Goal: Navigation & Orientation: Find specific page/section

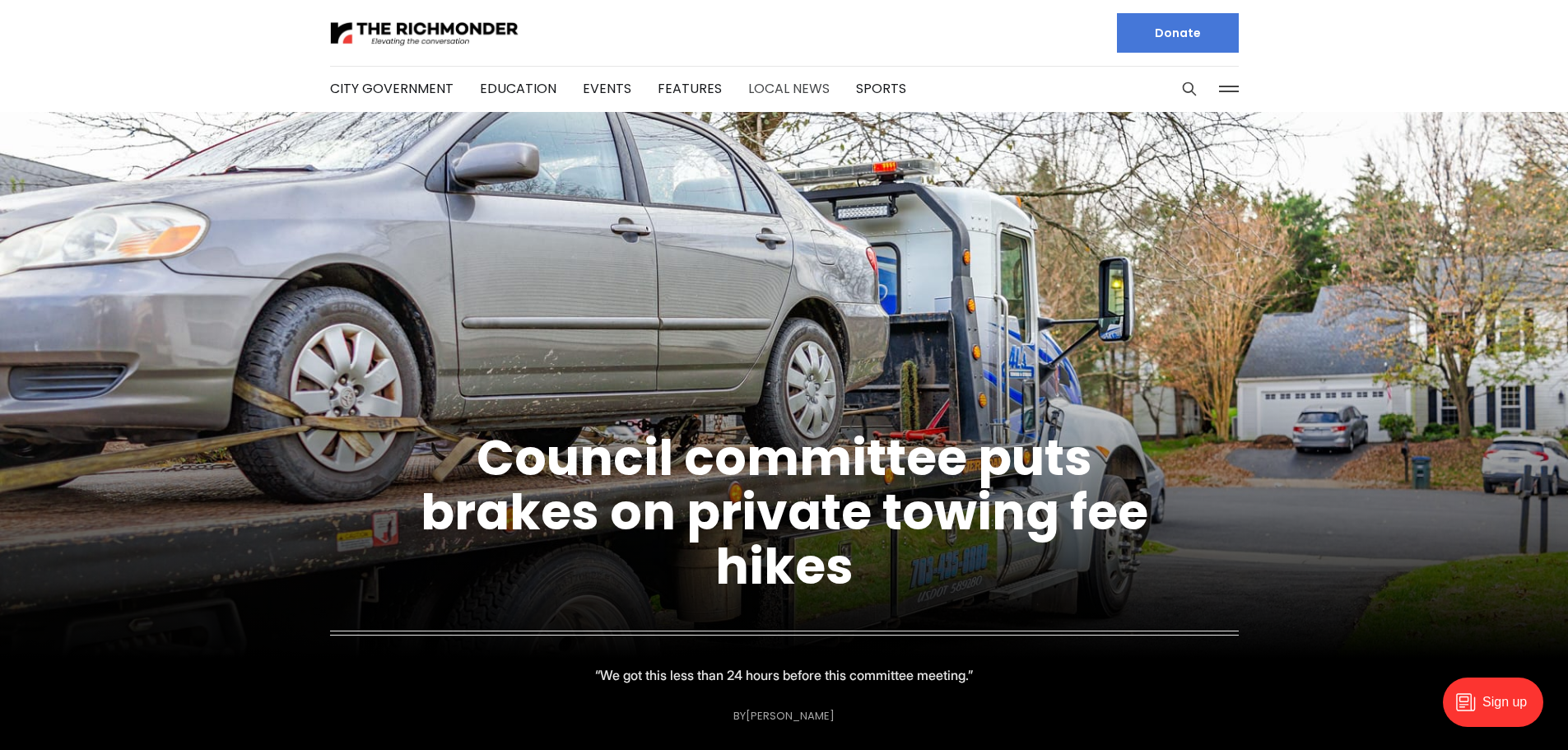
click at [773, 89] on link "Local News" at bounding box center [789, 88] width 82 height 19
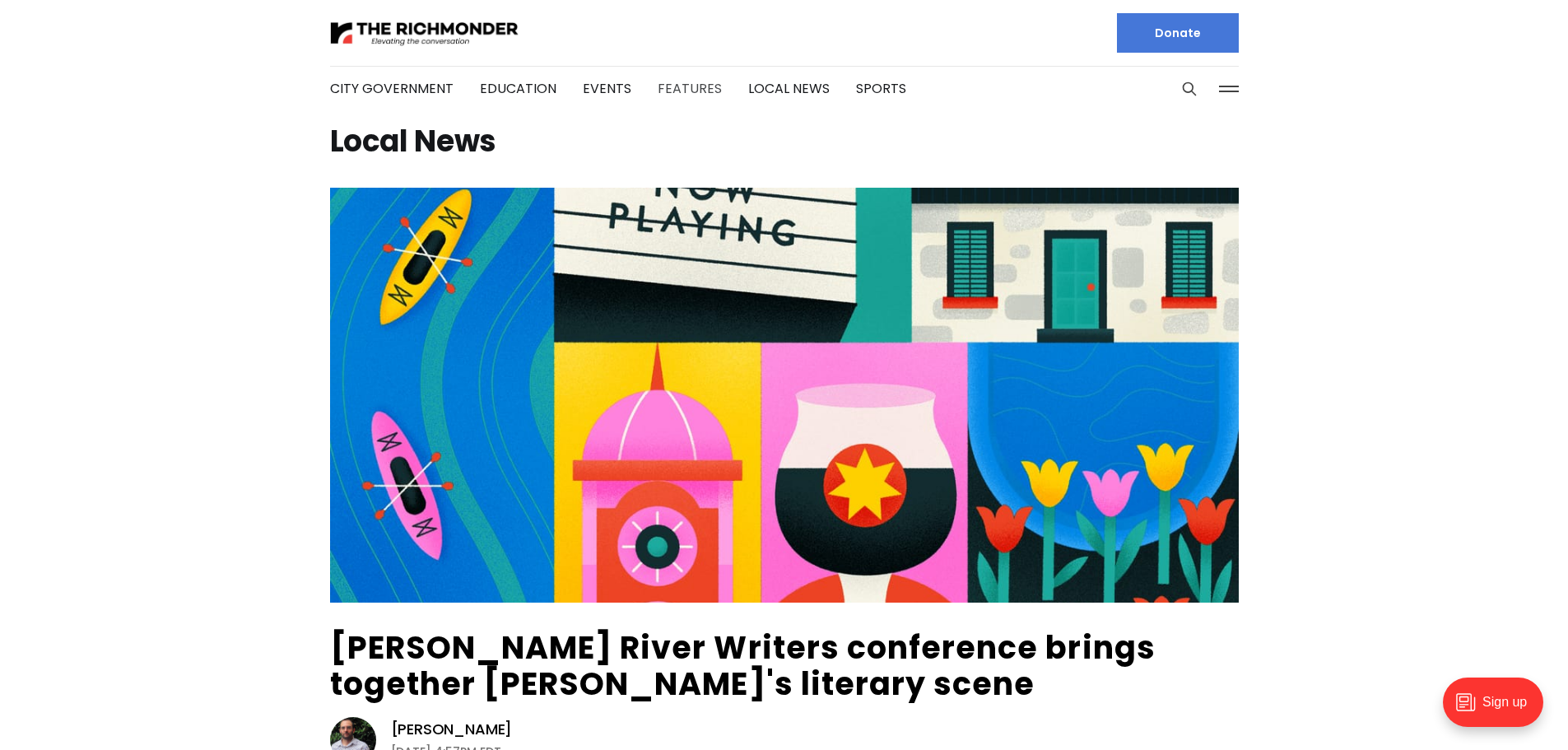
click at [671, 79] on link "Features" at bounding box center [690, 88] width 64 height 19
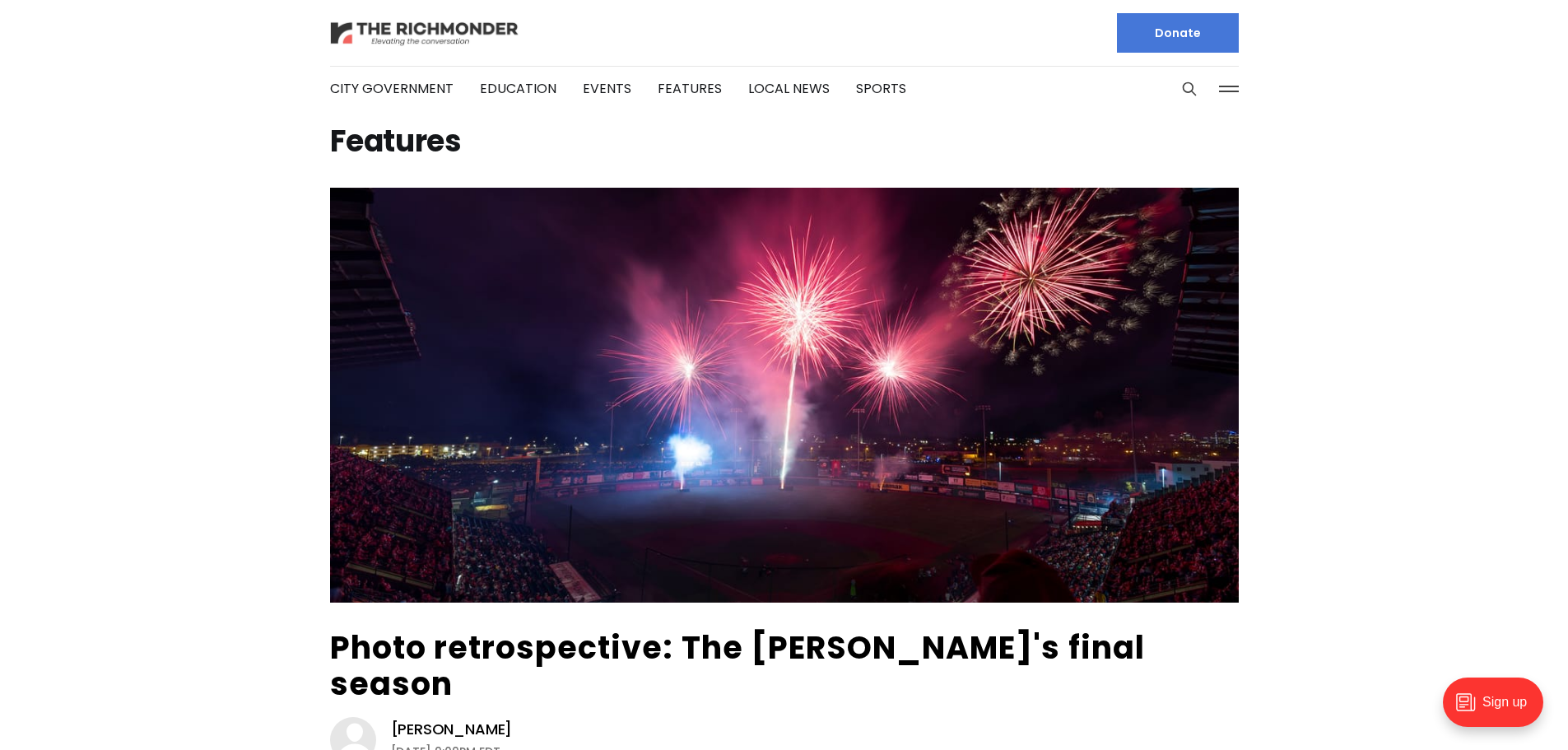
click at [386, 43] on img at bounding box center [425, 32] width 189 height 29
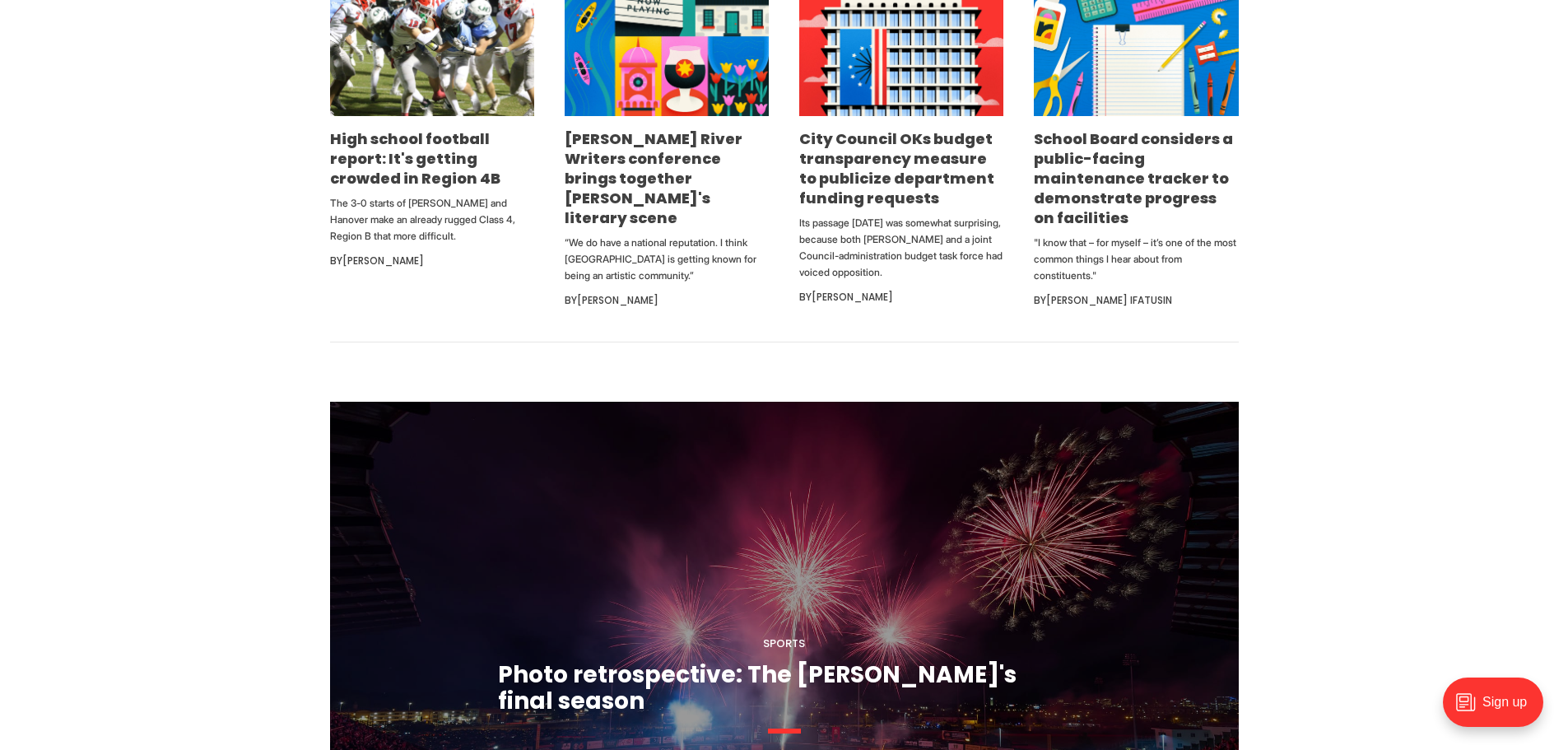
scroll to position [1071, 0]
